Goal: Information Seeking & Learning: Learn about a topic

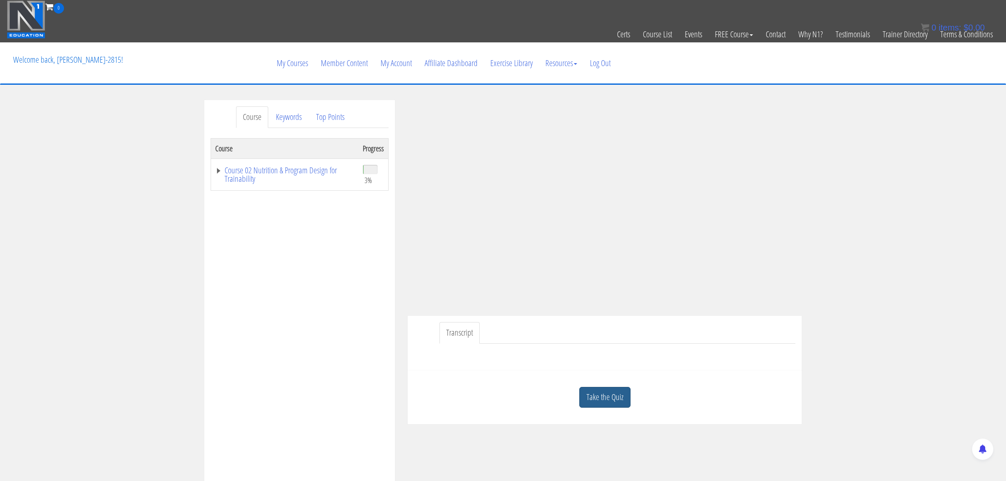
click at [610, 402] on link "Take the Quiz" at bounding box center [604, 397] width 51 height 21
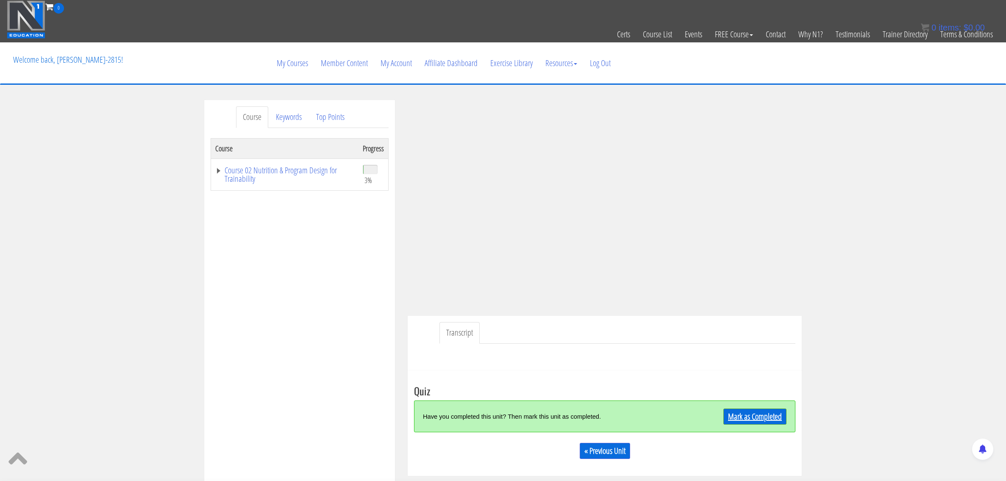
click at [746, 418] on link "Mark as Completed" at bounding box center [755, 417] width 63 height 16
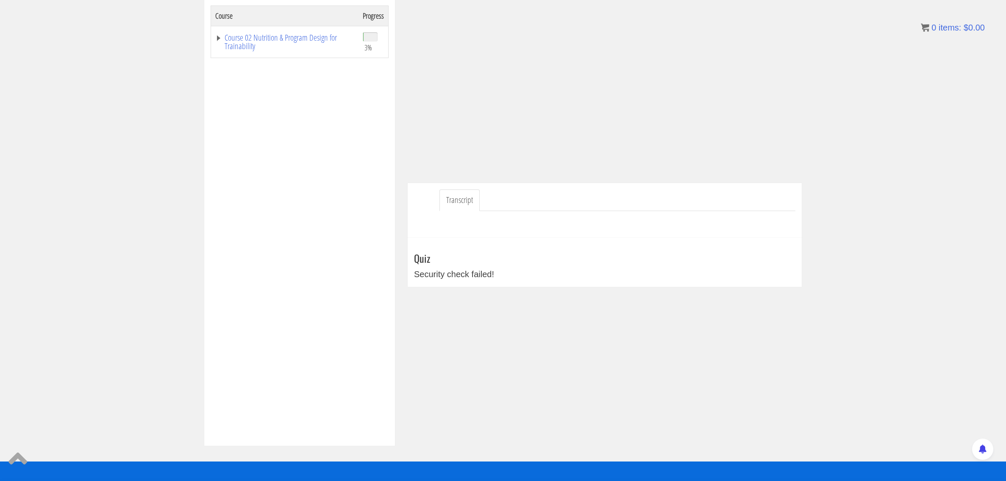
scroll to position [138, 0]
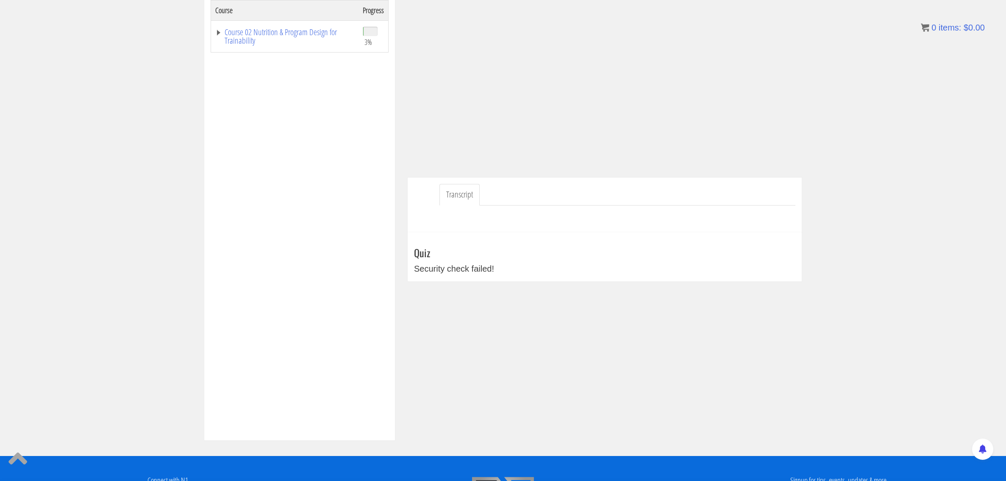
click at [440, 271] on div "Security check failed!" at bounding box center [605, 268] width 382 height 13
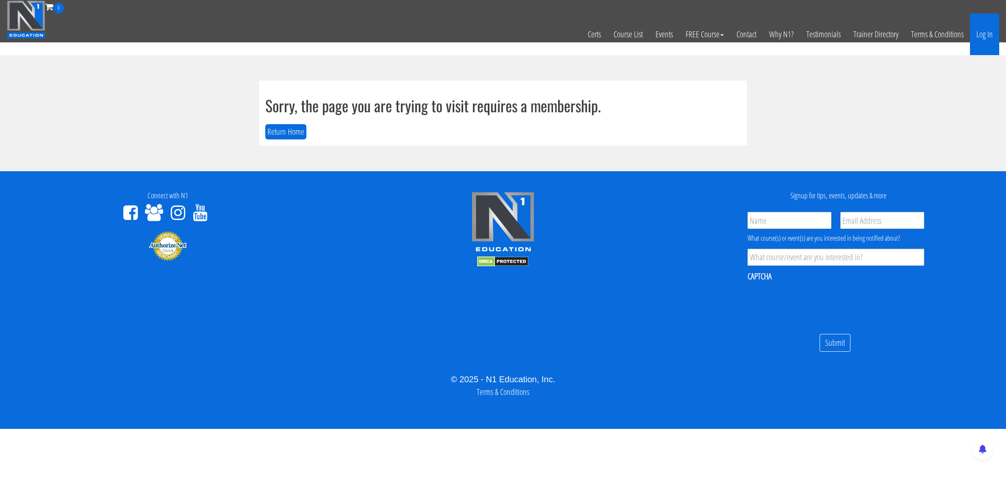
click at [976, 35] on link "Log In" at bounding box center [984, 35] width 29 height 42
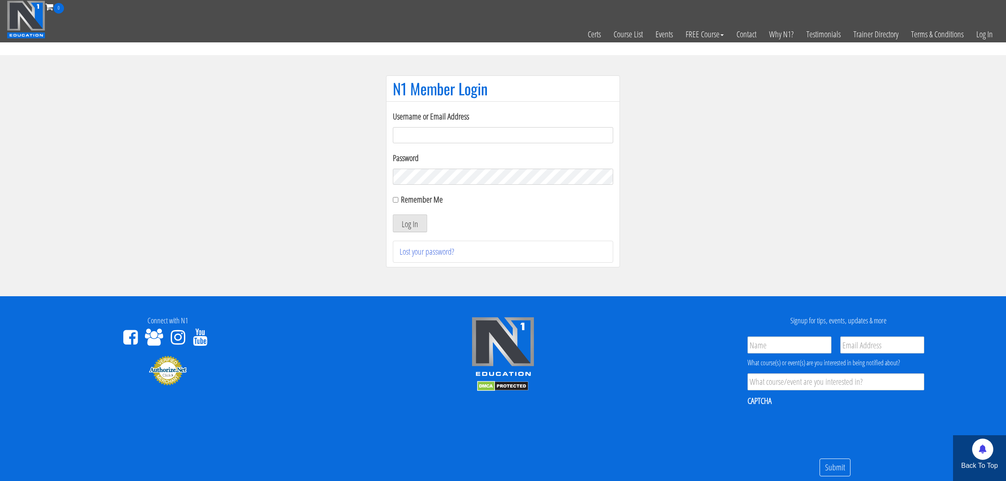
type input "kortney.riedy-2815"
click at [393, 201] on input "Remember Me" at bounding box center [396, 200] width 6 height 6
checkbox input "true"
click at [411, 232] on button "Log In" at bounding box center [410, 223] width 34 height 18
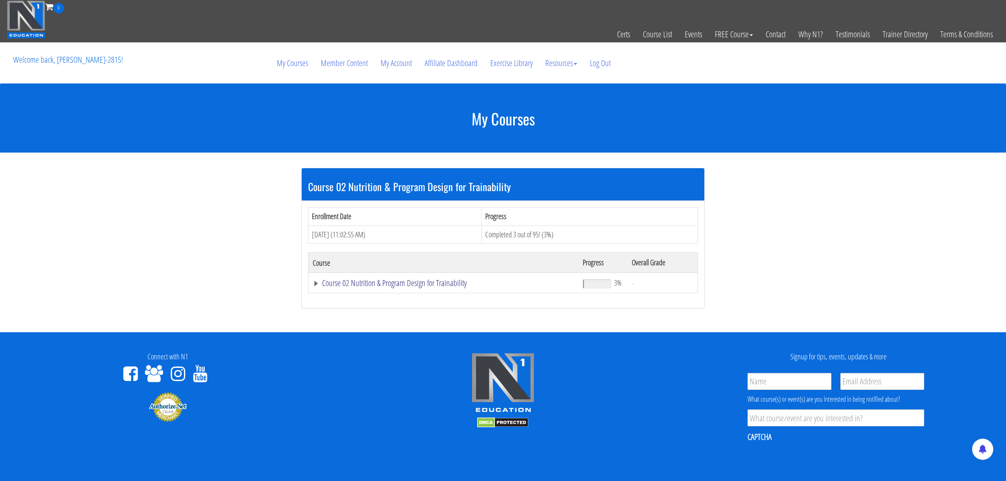
click at [426, 283] on link "Course 02 Nutrition & Program Design for Trainability" at bounding box center [444, 283] width 262 height 8
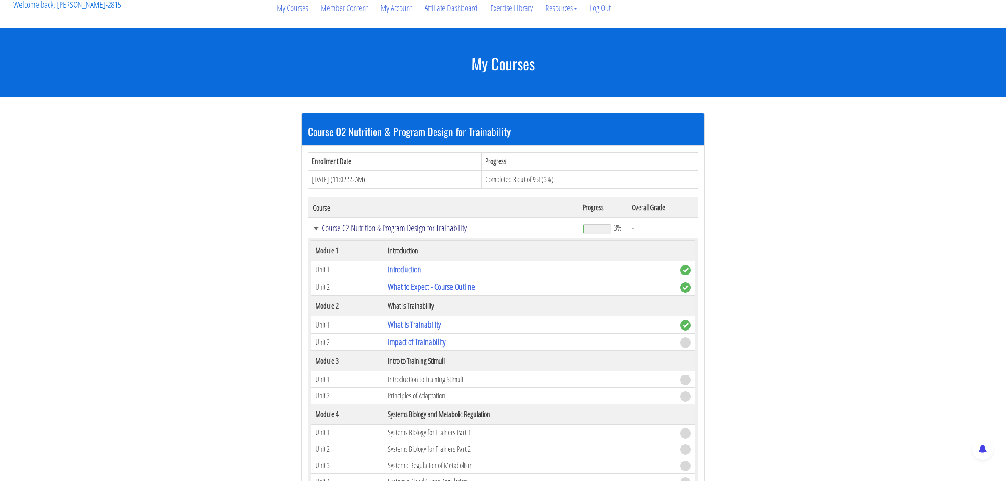
scroll to position [56, 0]
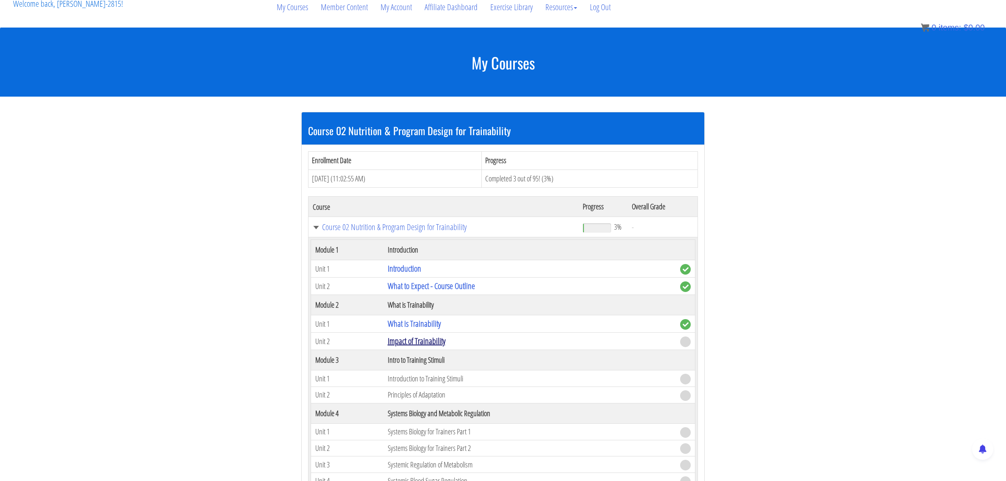
click at [418, 340] on link "Impact of Trainability" at bounding box center [417, 340] width 58 height 11
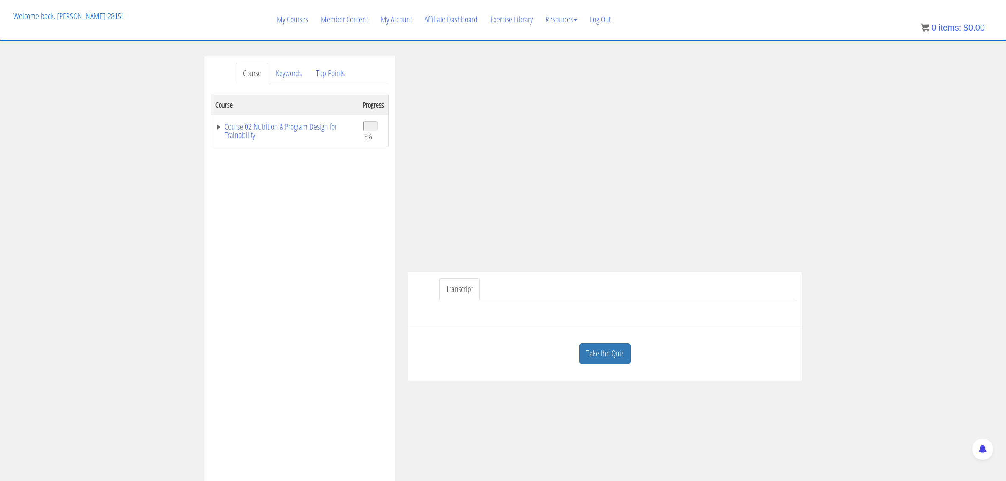
scroll to position [46, 0]
click at [603, 350] on link "Take the Quiz" at bounding box center [604, 351] width 51 height 21
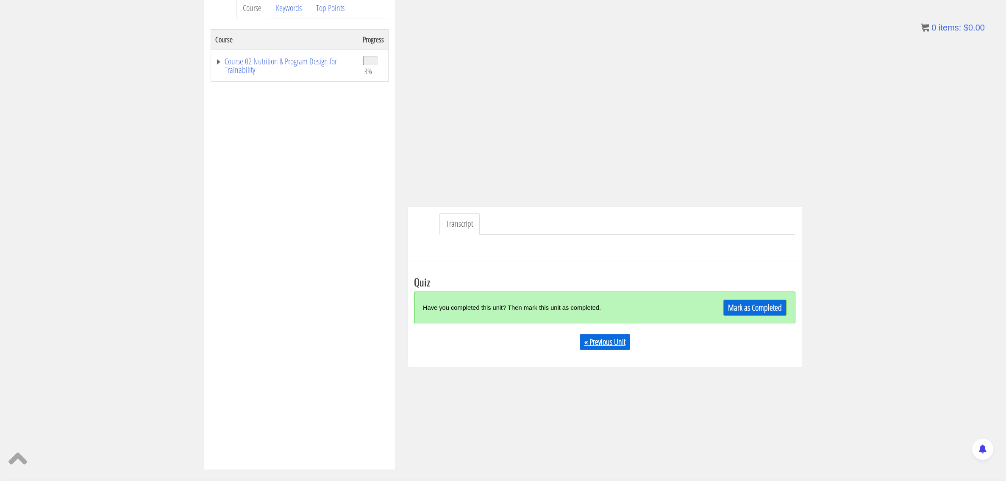
scroll to position [115, 0]
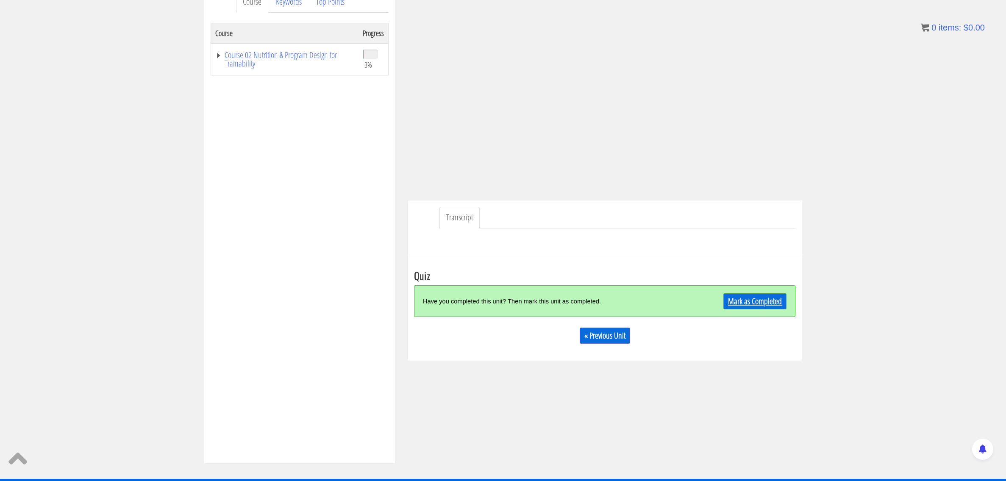
click at [748, 301] on link "Mark as Completed" at bounding box center [755, 301] width 63 height 16
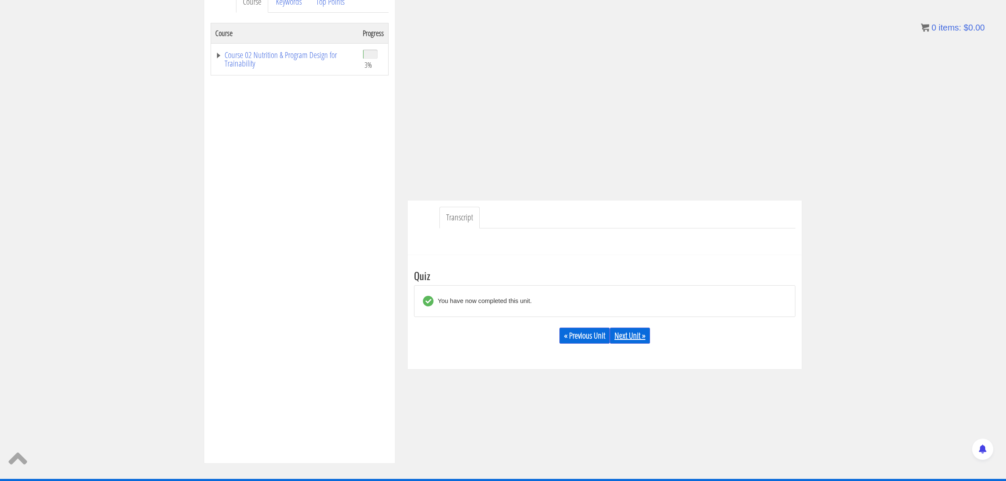
click at [628, 340] on link "Next Unit »" at bounding box center [630, 336] width 40 height 16
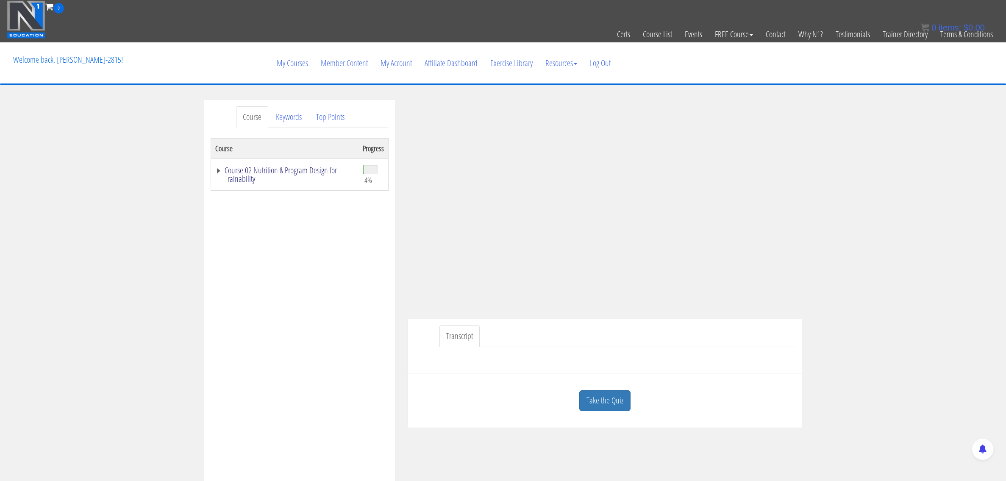
click at [218, 170] on link "Course 02 Nutrition & Program Design for Trainability" at bounding box center [284, 174] width 139 height 17
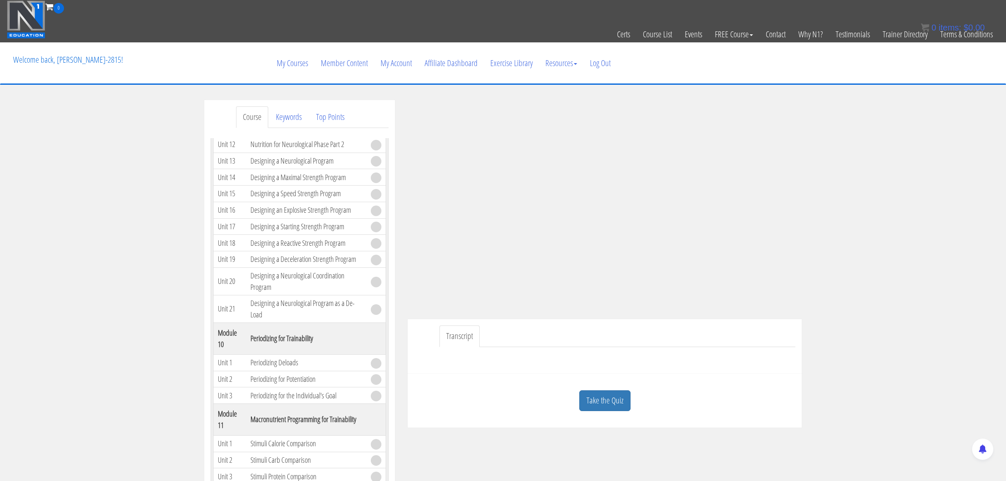
click at [836, 227] on div "Course Keywords Top Points Course Progress Course 02 Nutrition & Program Design…" at bounding box center [503, 339] width 1006 height 479
click at [607, 405] on link "Take the Quiz" at bounding box center [604, 400] width 51 height 21
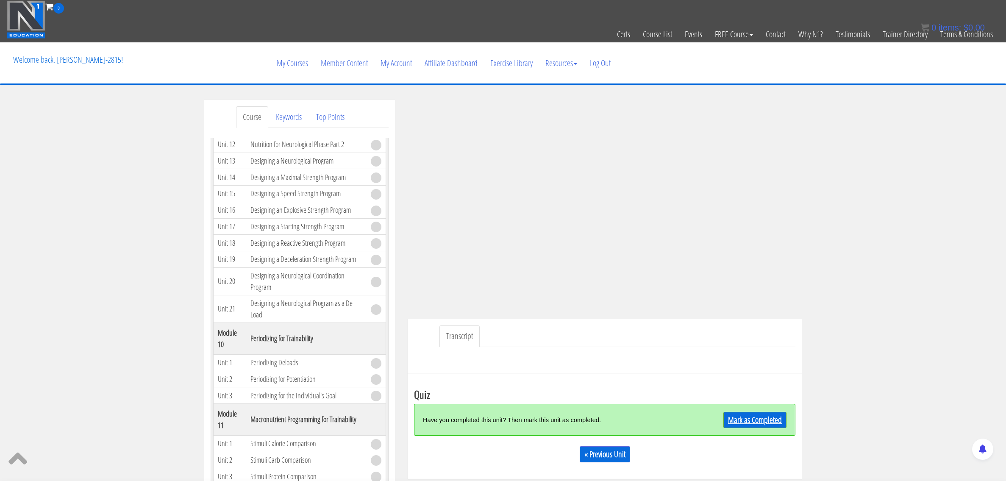
click at [757, 419] on link "Mark as Completed" at bounding box center [755, 420] width 63 height 16
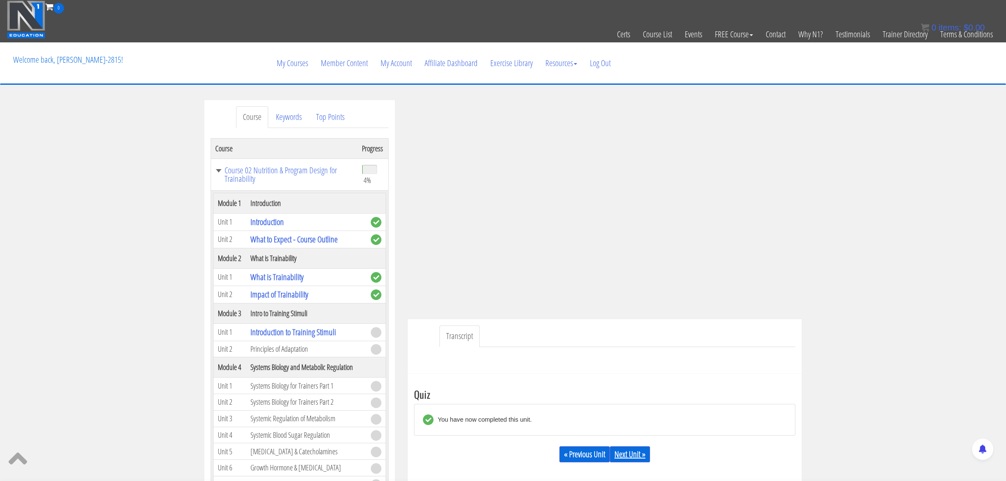
click at [627, 456] on link "Next Unit »" at bounding box center [630, 454] width 40 height 16
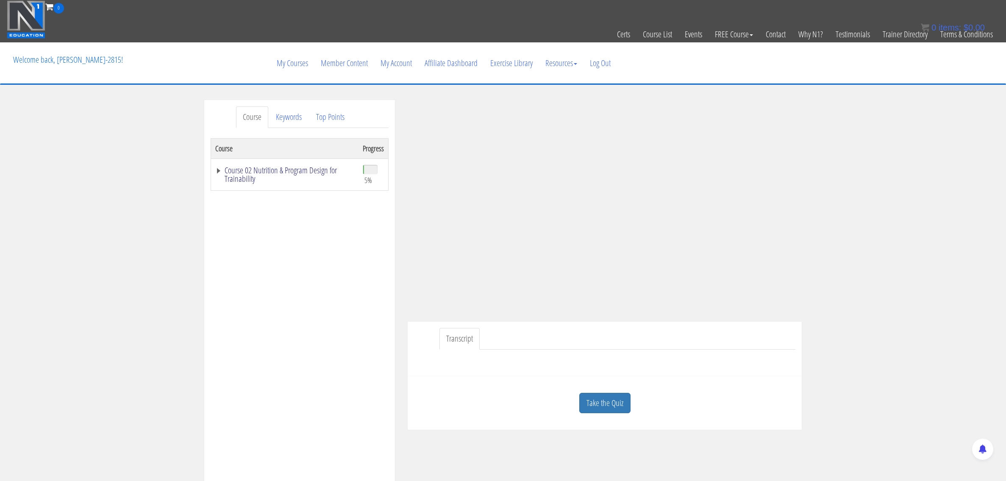
click at [217, 172] on link "Course 02 Nutrition & Program Design for Trainability" at bounding box center [284, 174] width 139 height 17
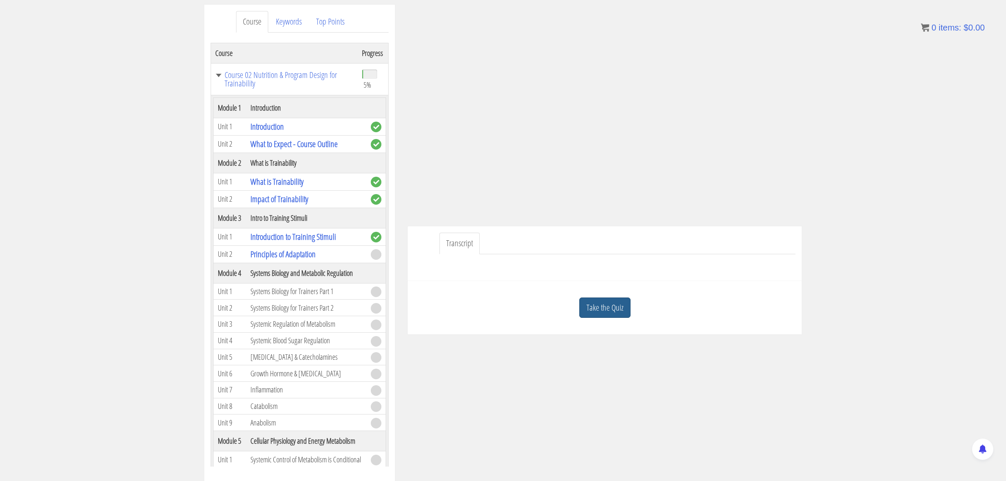
click at [606, 310] on link "Take the Quiz" at bounding box center [604, 308] width 51 height 21
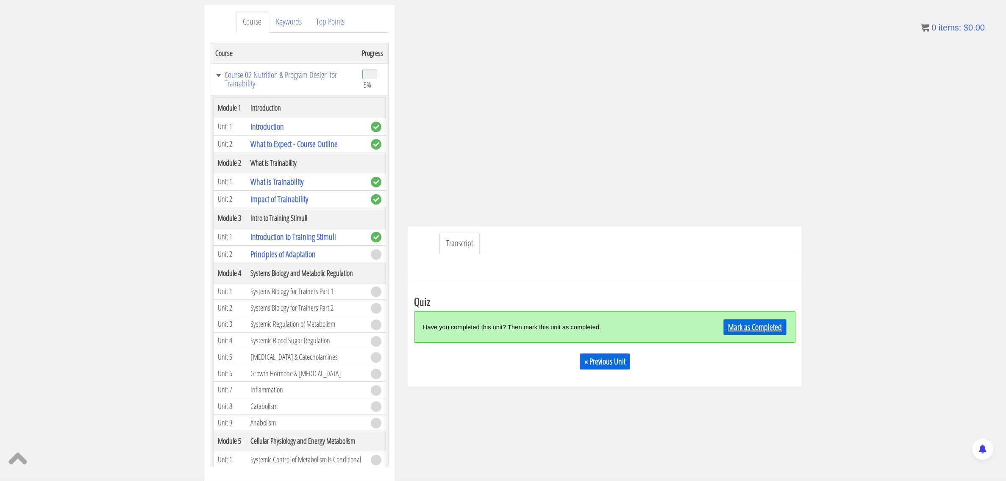
click at [749, 329] on link "Mark as Completed" at bounding box center [755, 327] width 63 height 16
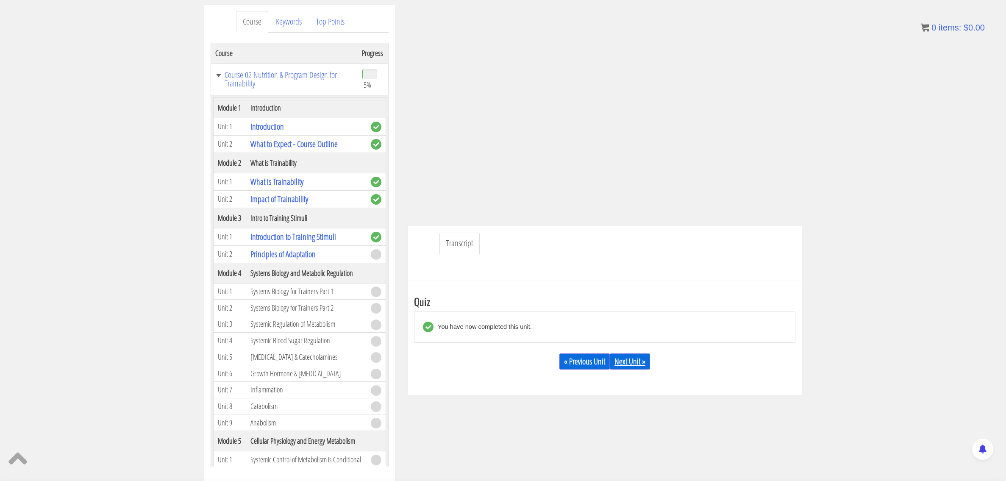
click at [623, 364] on link "Next Unit »" at bounding box center [630, 362] width 40 height 16
